Goal: Task Accomplishment & Management: Manage account settings

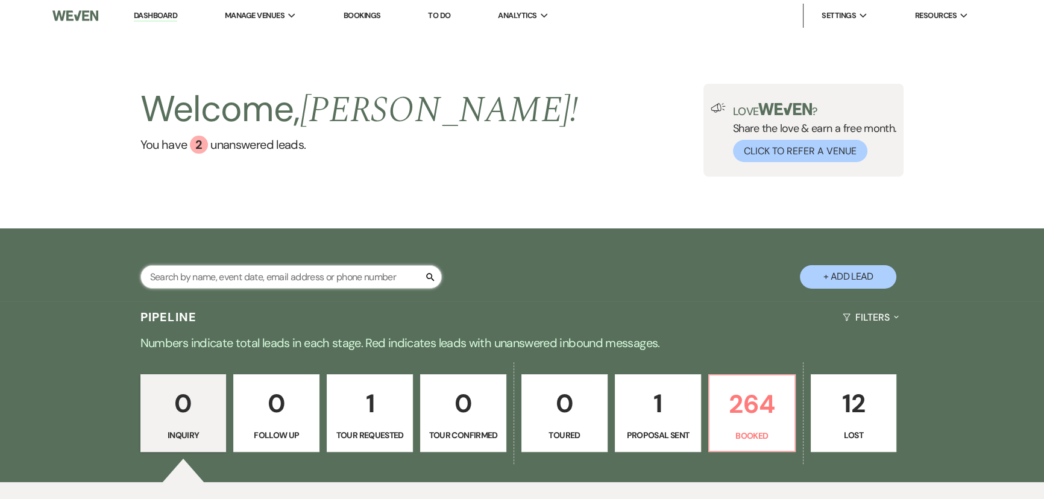
click at [331, 280] on input "text" at bounding box center [290, 277] width 301 height 24
click at [271, 51] on link "[GEOGRAPHIC_DATA][PERSON_NAME]" at bounding box center [298, 40] width 147 height 24
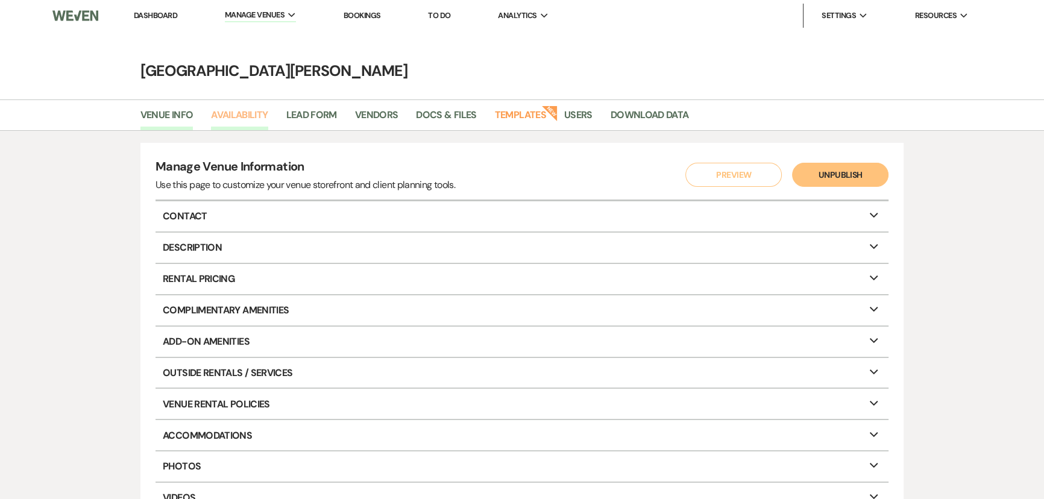
click at [239, 127] on link "Availability" at bounding box center [239, 118] width 57 height 23
select select "3"
select select "2026"
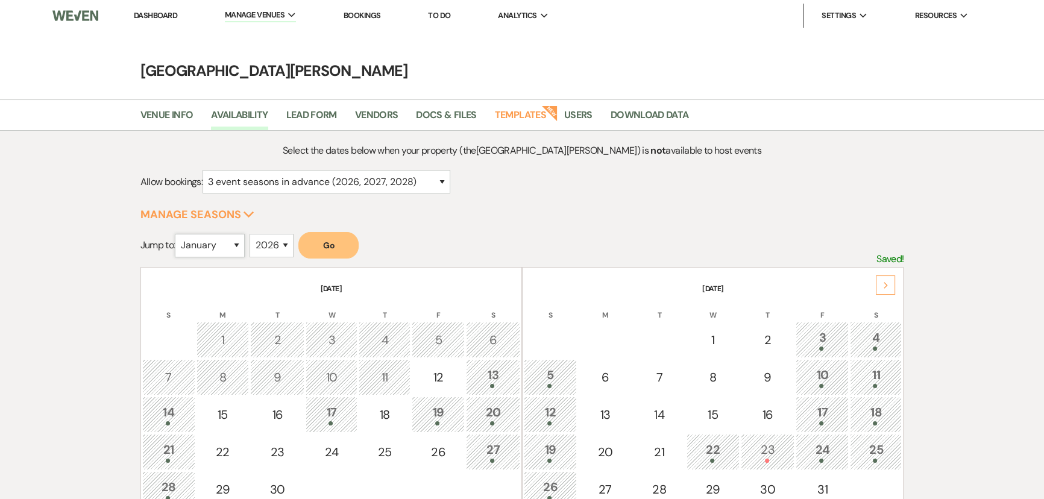
click at [201, 242] on select "January February March April May June July August September October November De…" at bounding box center [210, 246] width 70 height 24
click at [178, 234] on select "January February March April May June July August September October November De…" at bounding box center [210, 246] width 70 height 24
click at [325, 234] on button "Go" at bounding box center [328, 245] width 60 height 27
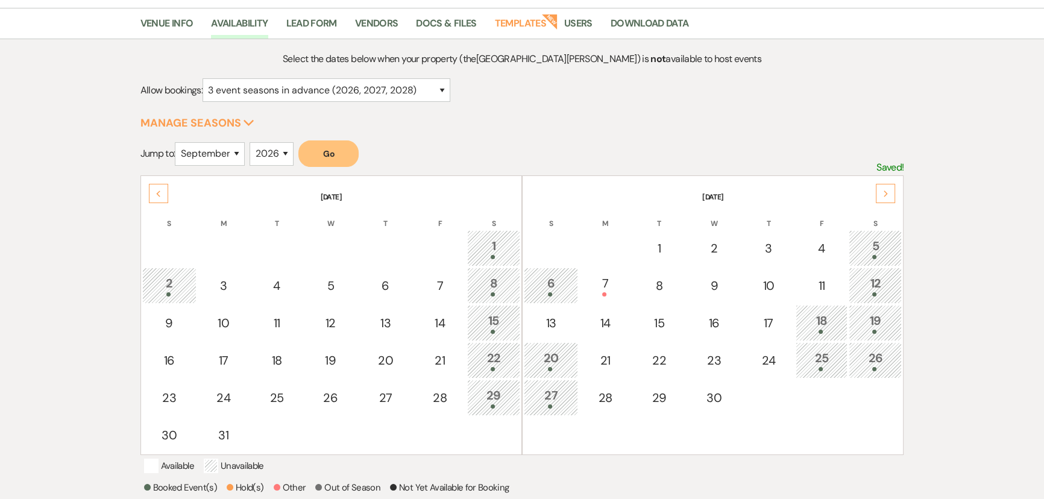
scroll to position [219, 0]
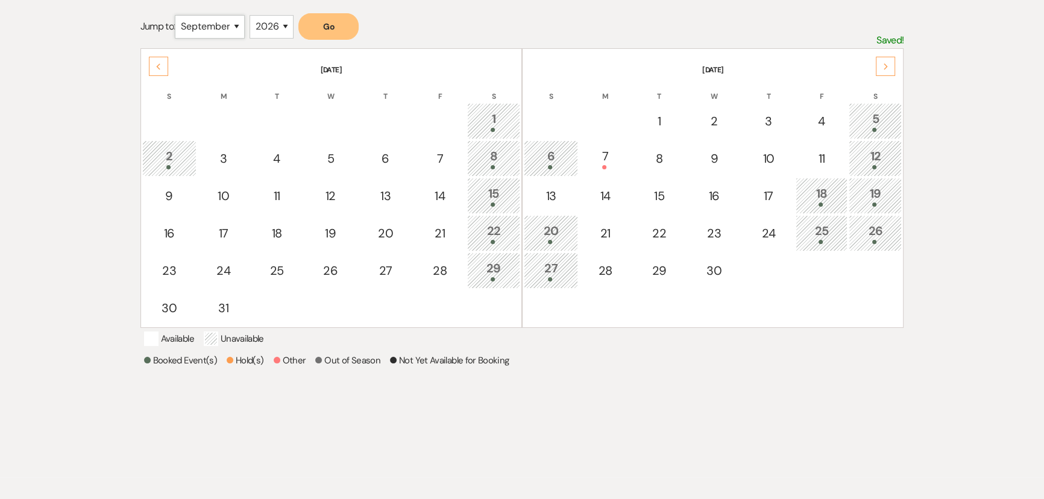
click at [230, 28] on select "January February March April May June July August September October November De…" at bounding box center [210, 27] width 70 height 24
select select "10"
click at [178, 15] on select "January February March April May June July August September October November De…" at bounding box center [210, 27] width 70 height 24
click at [353, 25] on button "Go" at bounding box center [328, 26] width 60 height 27
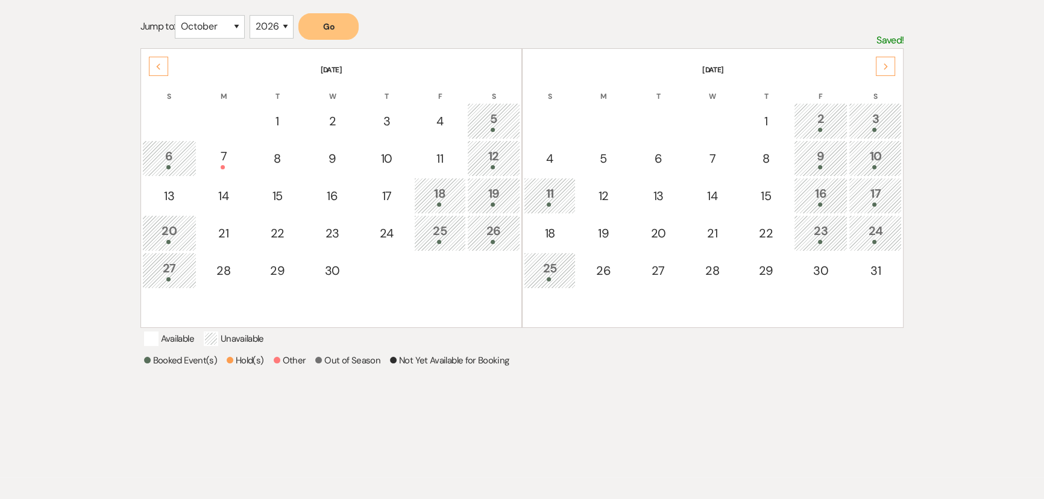
click at [298, 13] on button "Go" at bounding box center [328, 26] width 60 height 27
click at [204, 24] on select "January February March April May June July August September October November De…" at bounding box center [210, 27] width 70 height 24
select select "11"
click at [178, 15] on select "January February March April May June July August September October November De…" at bounding box center [210, 27] width 70 height 24
click at [340, 27] on button "Go" at bounding box center [328, 26] width 60 height 27
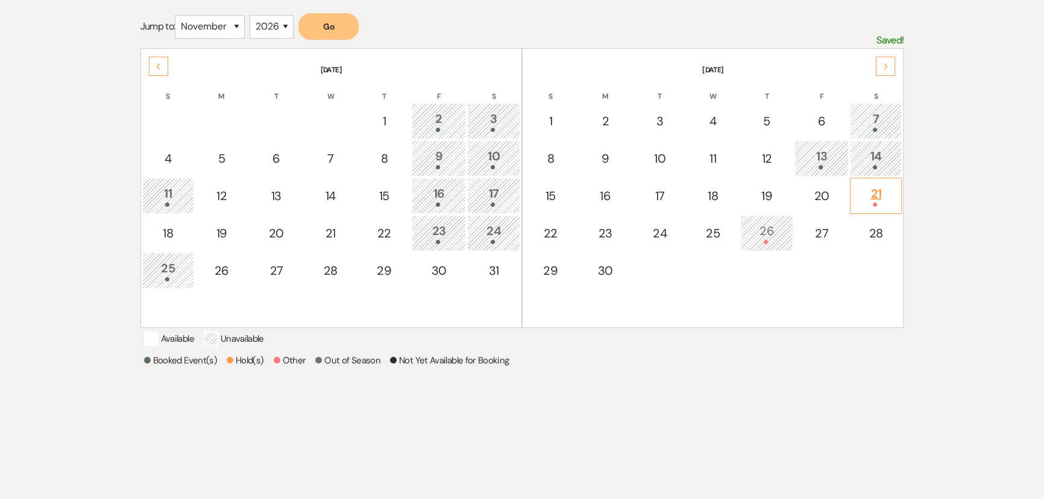
click at [874, 196] on div "21" at bounding box center [875, 195] width 39 height 22
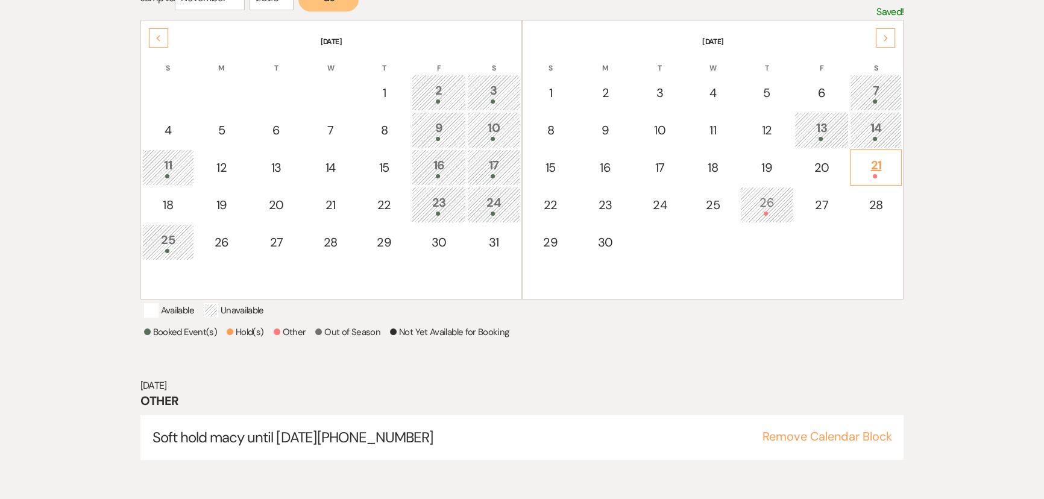
scroll to position [248, 0]
click at [959, 204] on div "Select the dates below when your property (the [GEOGRAPHIC_DATA][PERSON_NAME] )…" at bounding box center [522, 191] width 1044 height 616
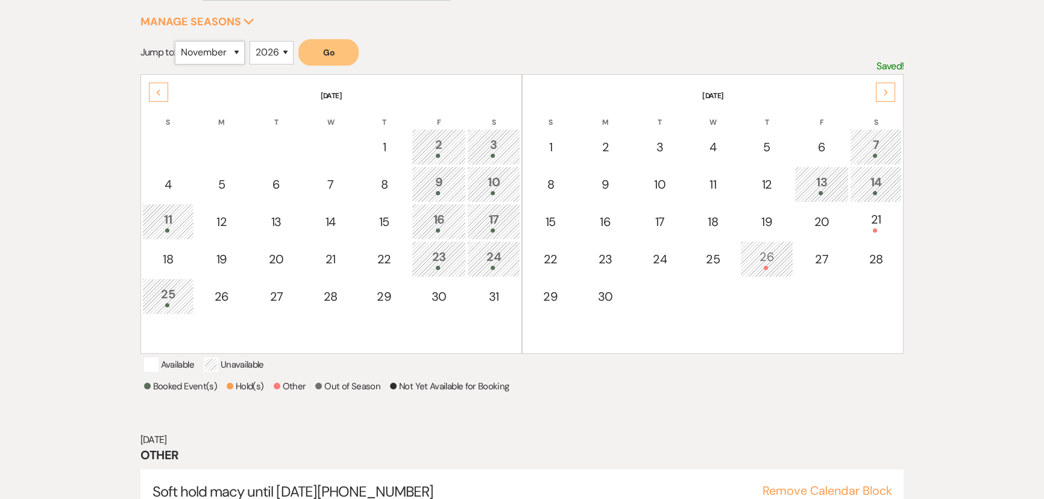
click at [199, 54] on select "January February March April May June July August September October November De…" at bounding box center [210, 53] width 70 height 24
click at [266, 47] on select "2025 2026 2027 2028 2029" at bounding box center [271, 53] width 44 height 24
select select "2027"
click at [253, 41] on select "2025 2026 2027 2028 2029" at bounding box center [271, 53] width 44 height 24
click at [201, 41] on select "January February March April May June July August September October November De…" at bounding box center [210, 53] width 70 height 24
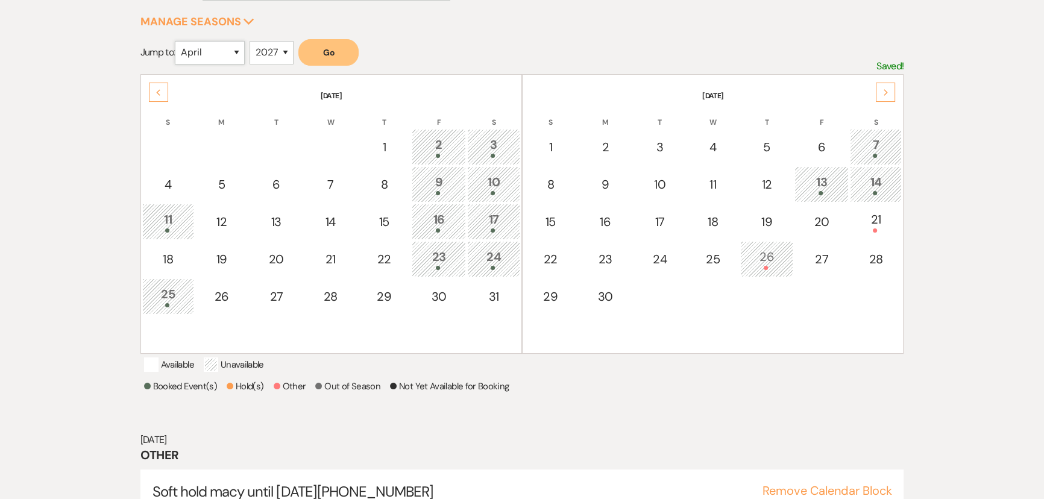
click at [178, 41] on select "January February March April May June July August September October November De…" at bounding box center [210, 53] width 70 height 24
click at [328, 52] on button "Go" at bounding box center [328, 52] width 60 height 27
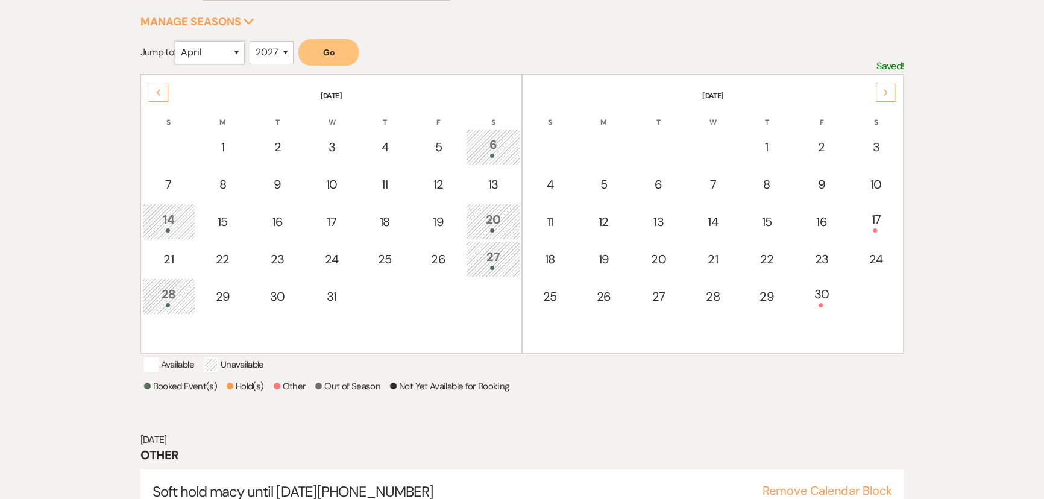
click at [207, 45] on select "January February March April May June July August September October November De…" at bounding box center [210, 53] width 70 height 24
click at [178, 41] on select "January February March April May June July August September October November De…" at bounding box center [210, 53] width 70 height 24
click at [328, 48] on button "Go" at bounding box center [328, 52] width 60 height 27
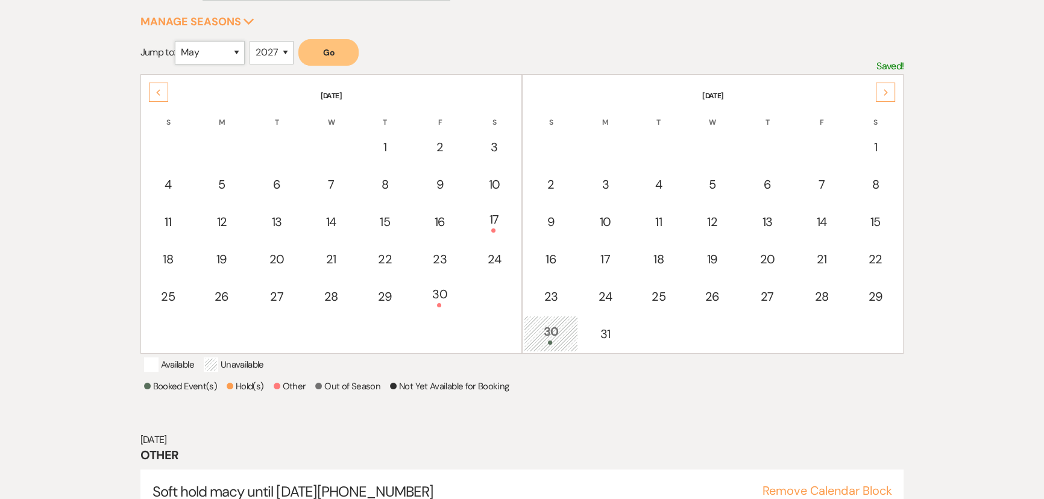
click at [196, 55] on select "January February March April May June July August September October November De…" at bounding box center [210, 53] width 70 height 24
click at [178, 41] on select "January February March April May June July August September October November De…" at bounding box center [210, 53] width 70 height 24
click at [333, 54] on button "Go" at bounding box center [328, 52] width 60 height 27
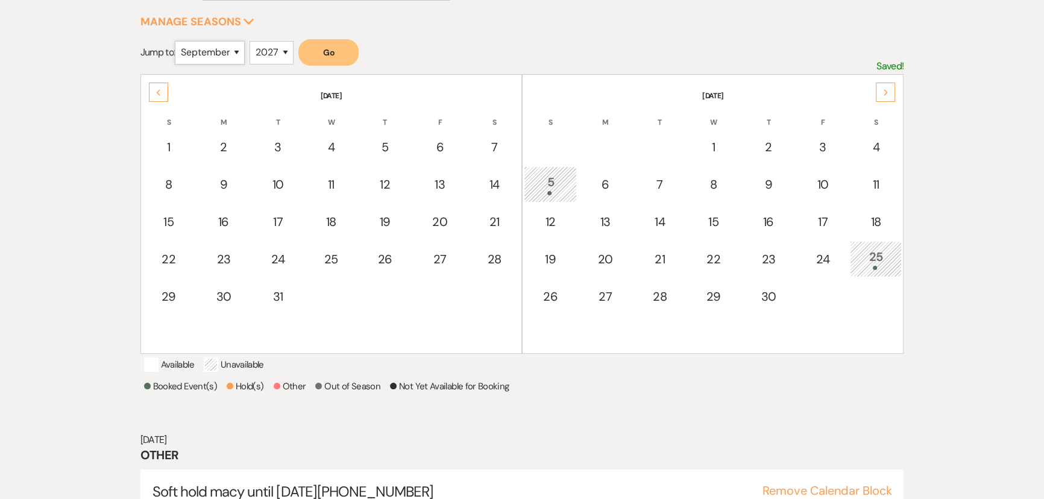
drag, startPoint x: 223, startPoint y: 46, endPoint x: 220, endPoint y: 61, distance: 15.4
click at [223, 46] on select "January February March April May June July August September October November De…" at bounding box center [210, 53] width 70 height 24
select select "10"
click at [178, 41] on select "January February March April May June July August September October November De…" at bounding box center [210, 53] width 70 height 24
click at [333, 54] on button "Go" at bounding box center [328, 52] width 60 height 27
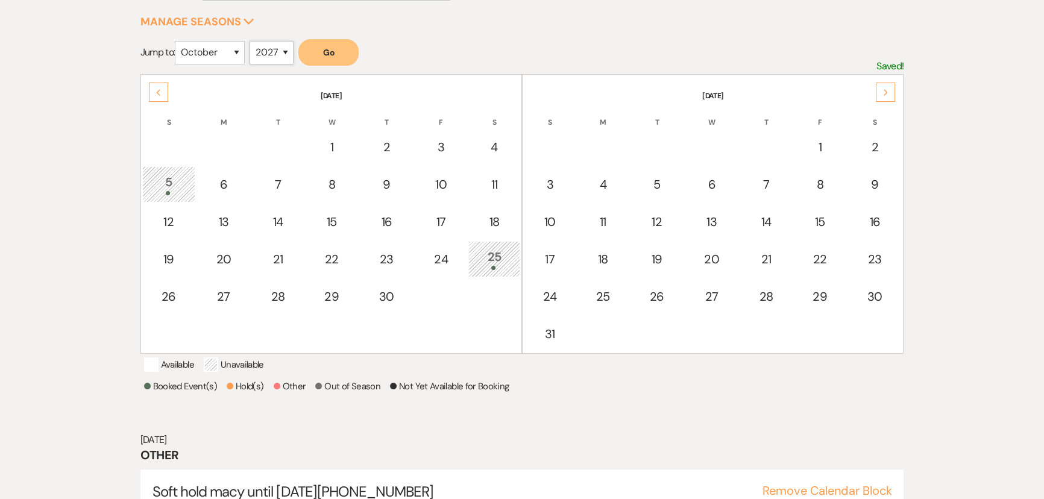
click at [277, 55] on select "2025 2026 2027 2028 2029" at bounding box center [271, 53] width 44 height 24
select select "2026"
click at [253, 41] on select "2025 2026 2027 2028 2029" at bounding box center [271, 53] width 44 height 24
click at [215, 48] on select "January February March April May June July August September October November De…" at bounding box center [210, 53] width 70 height 24
drag, startPoint x: 337, startPoint y: 47, endPoint x: 363, endPoint y: 41, distance: 27.2
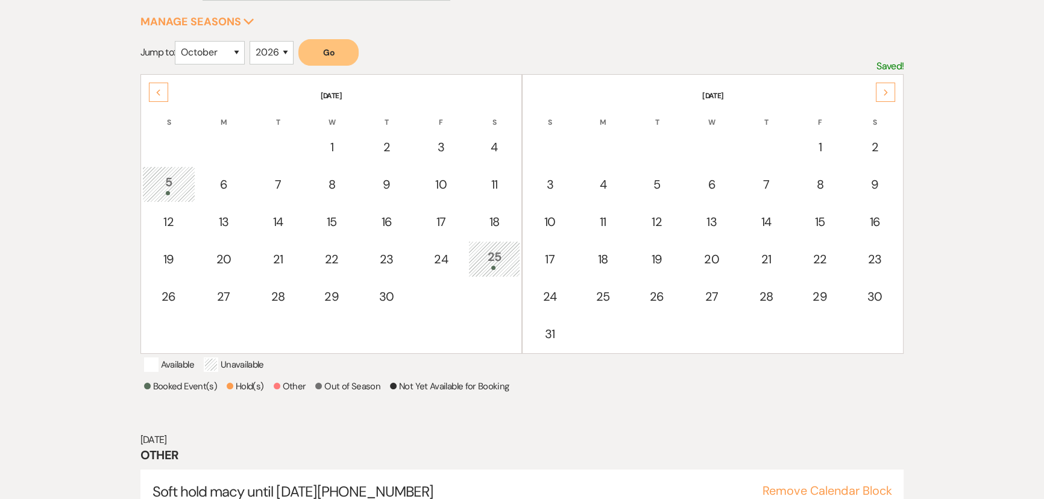
click at [337, 47] on button "Go" at bounding box center [328, 52] width 60 height 27
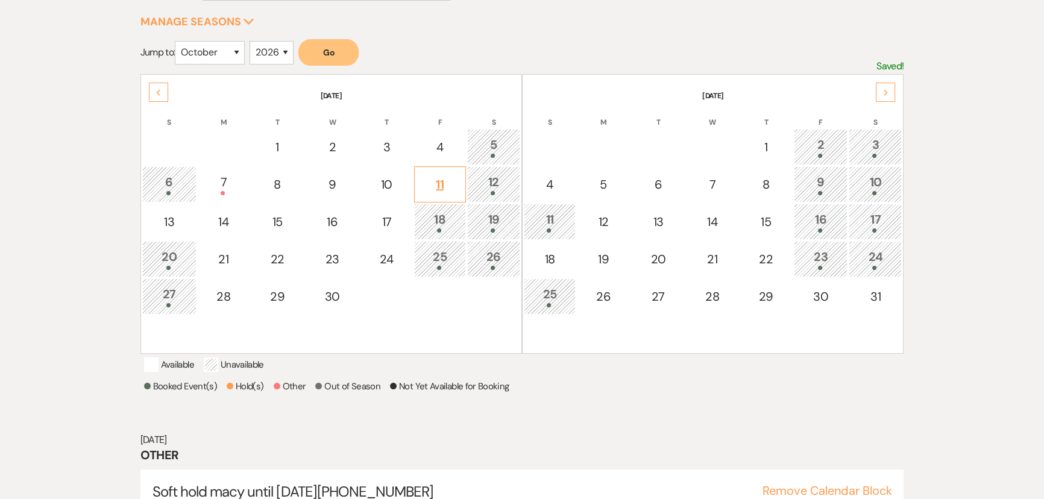
click at [447, 186] on div "11" at bounding box center [440, 184] width 39 height 18
select select "other"
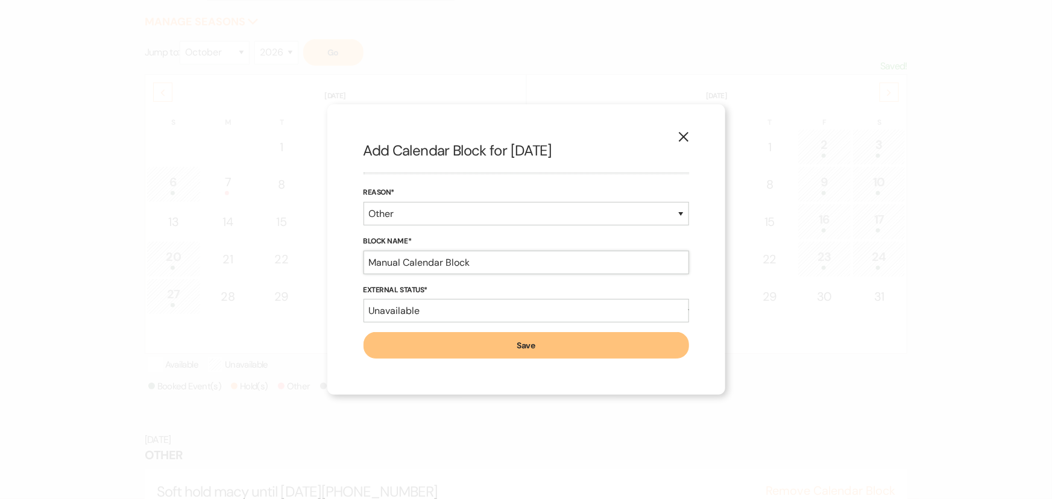
click at [501, 256] on input "Manual Calendar Block" at bounding box center [525, 263] width 325 height 24
click at [494, 309] on select "Available Unavailable" at bounding box center [525, 311] width 325 height 24
select select "true"
click at [363, 299] on select "Available Unavailable" at bounding box center [525, 311] width 325 height 24
click at [488, 263] on input "Manual Calendar Block" at bounding box center [525, 263] width 325 height 24
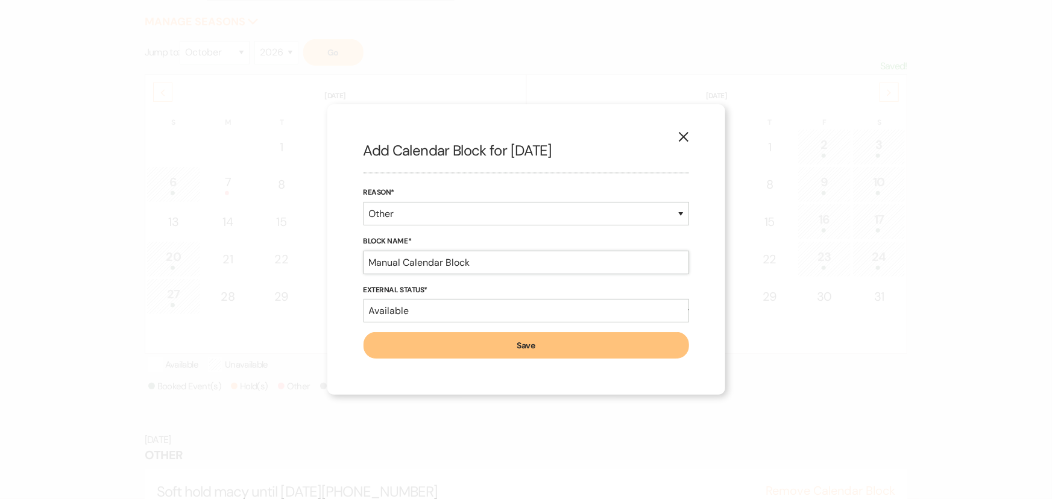
click at [488, 263] on input "Manual Calendar Block" at bounding box center [525, 263] width 325 height 24
click at [478, 263] on input "[PERSON_NAME] soft hold [PHONE_NUMBER] until [DATE] (email [EMAIL_ADDRESS][DOMA…" at bounding box center [525, 263] width 325 height 24
click at [474, 263] on input "[PERSON_NAME] soft hold [PHONE_NUMBER] until [DATE] (email [EMAIL_ADDRESS][DOMA…" at bounding box center [525, 263] width 325 height 24
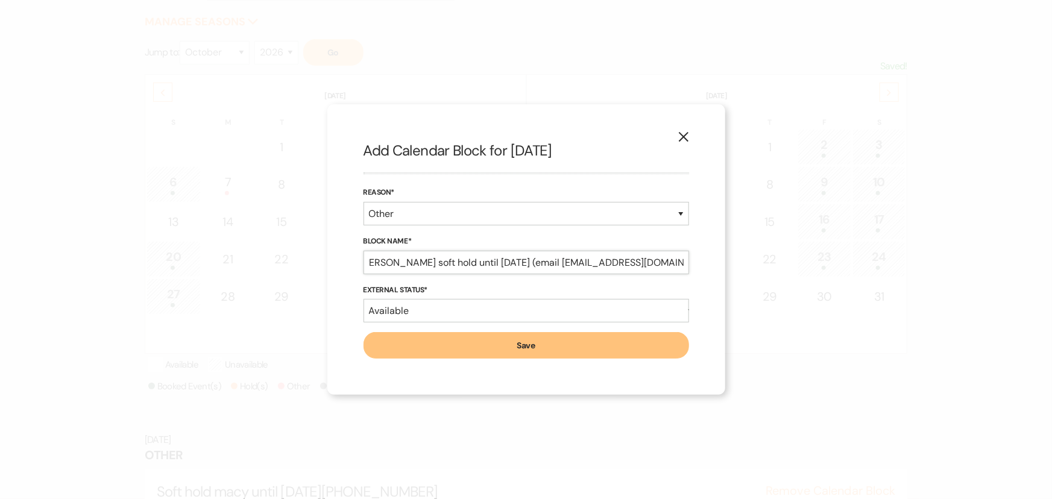
scroll to position [0, 5]
click at [533, 262] on input "[PERSON_NAME] soft hold until [DATE] (email [EMAIL_ADDRESS][DOMAIN_NAME])" at bounding box center [525, 263] width 325 height 24
type input "[PERSON_NAME] soft hold until [DATE] (email [EMAIL_ADDRESS][DOMAIN_NAME])"
click at [475, 346] on button "Save" at bounding box center [525, 345] width 325 height 27
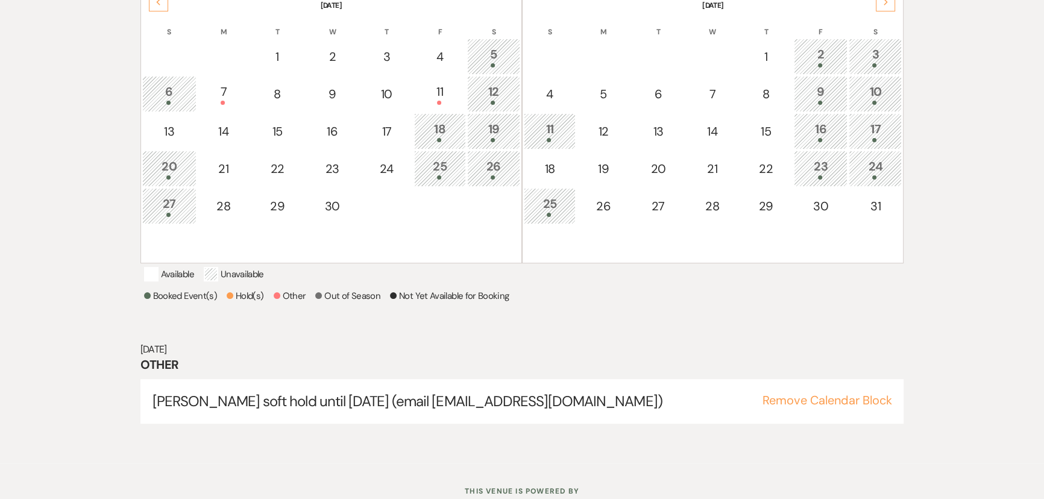
scroll to position [303, 0]
